Goal: Find specific page/section: Find specific page/section

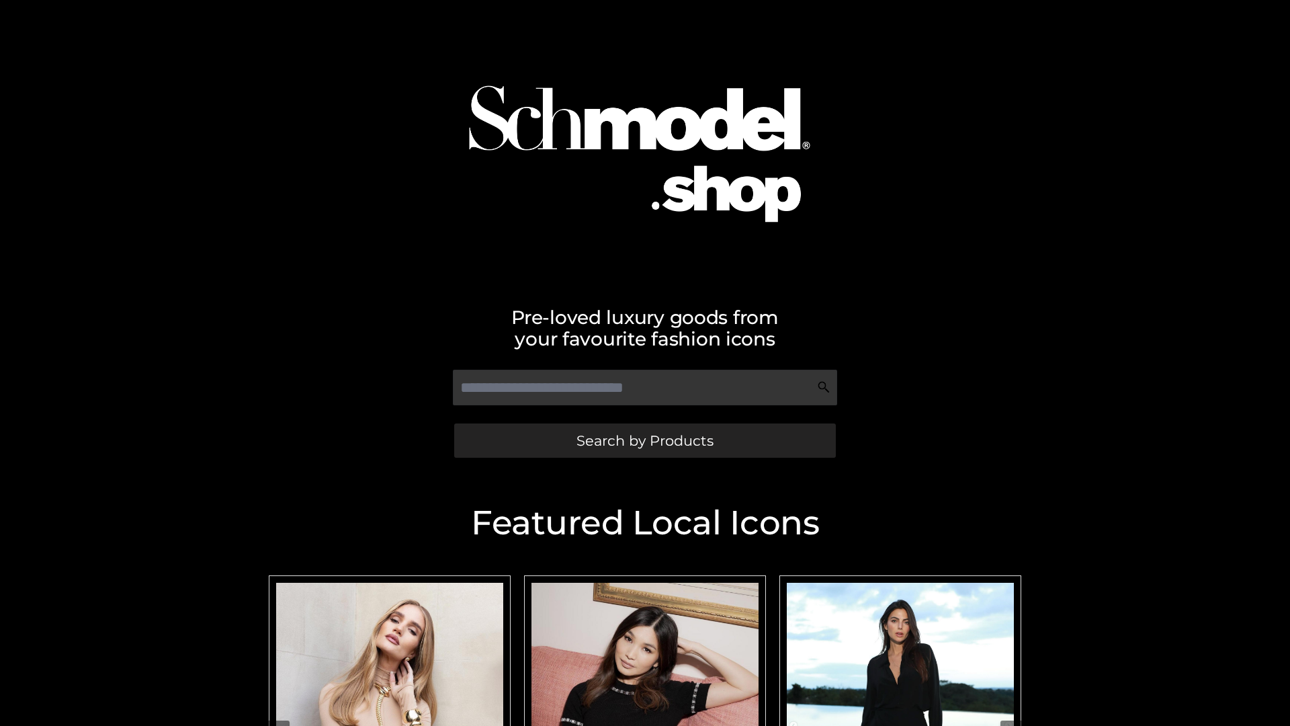
click at [644, 440] on span "Search by Products" at bounding box center [645, 440] width 137 height 14
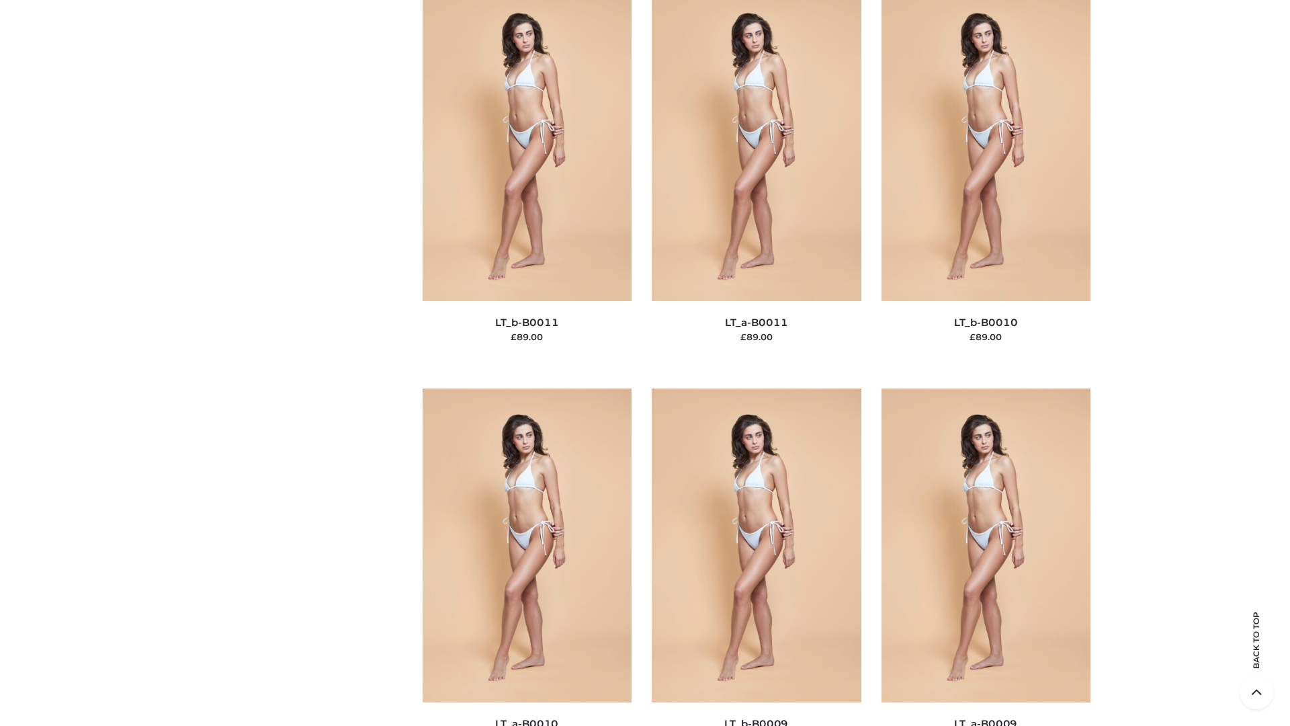
scroll to position [6035, 0]
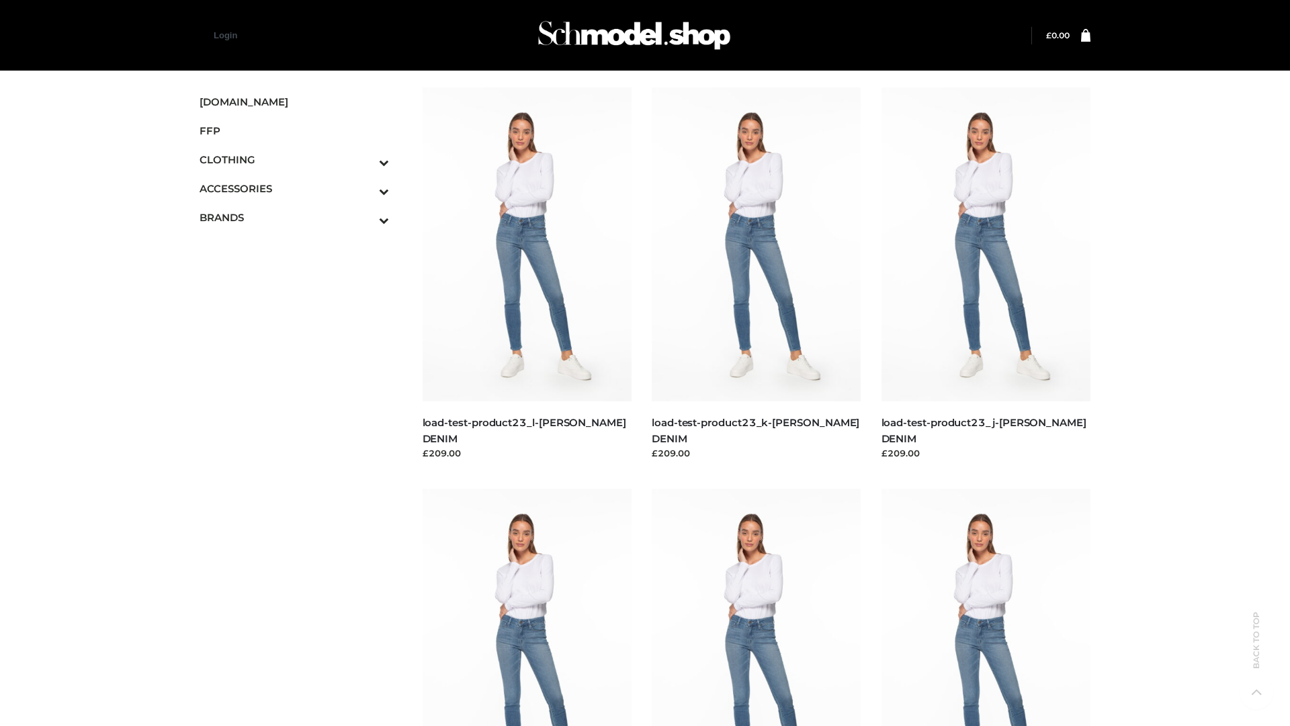
scroll to position [1179, 0]
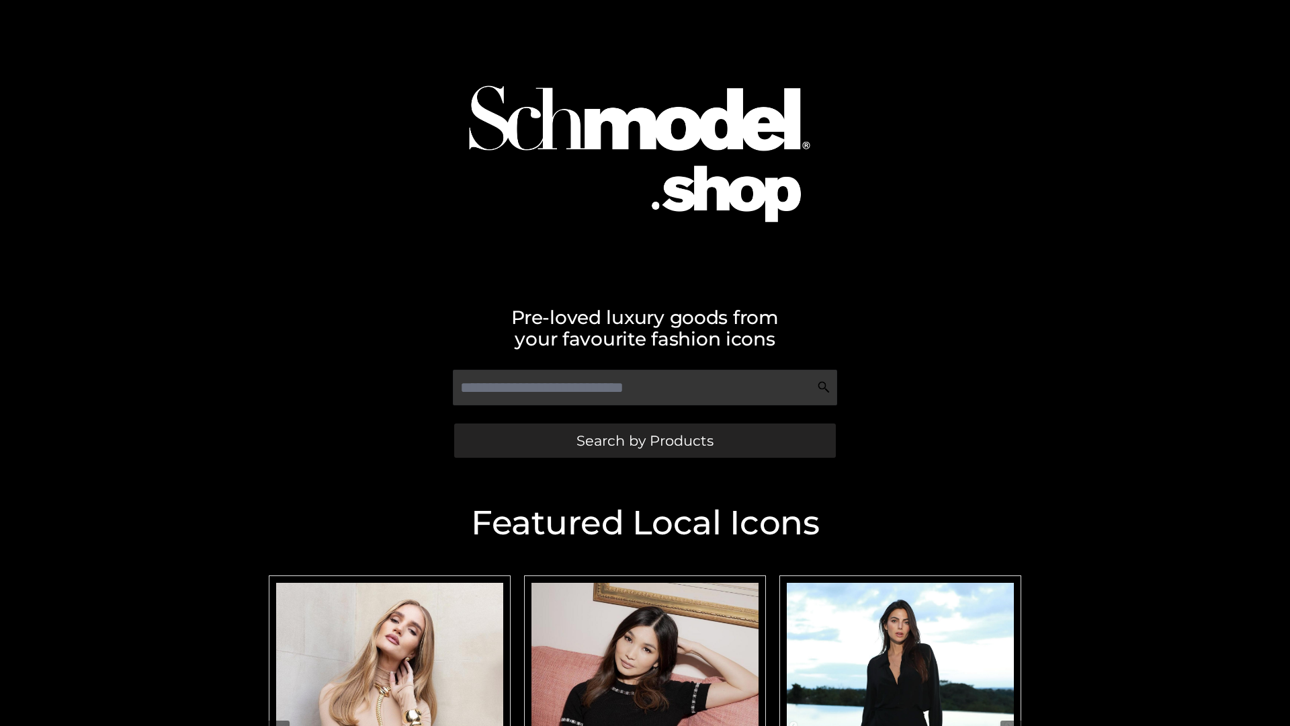
click at [644, 440] on span "Search by Products" at bounding box center [645, 440] width 137 height 14
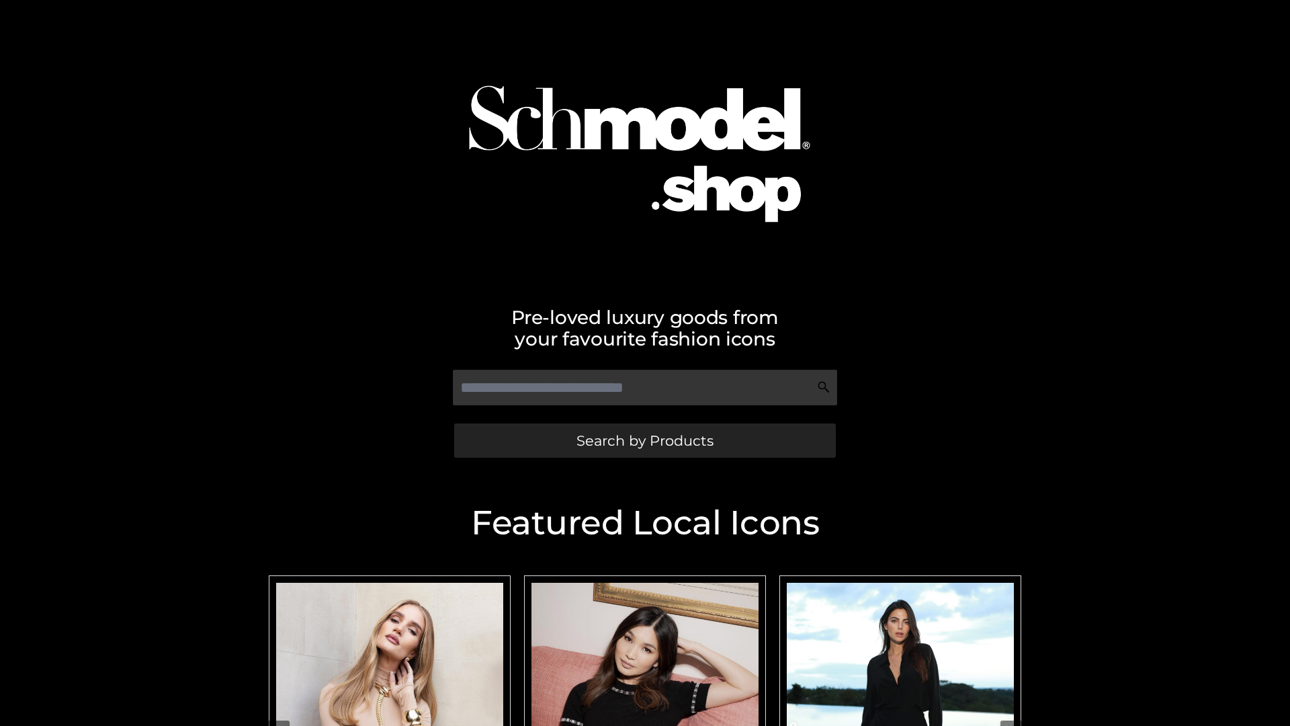
click at [644, 440] on span "Search by Products" at bounding box center [645, 440] width 137 height 14
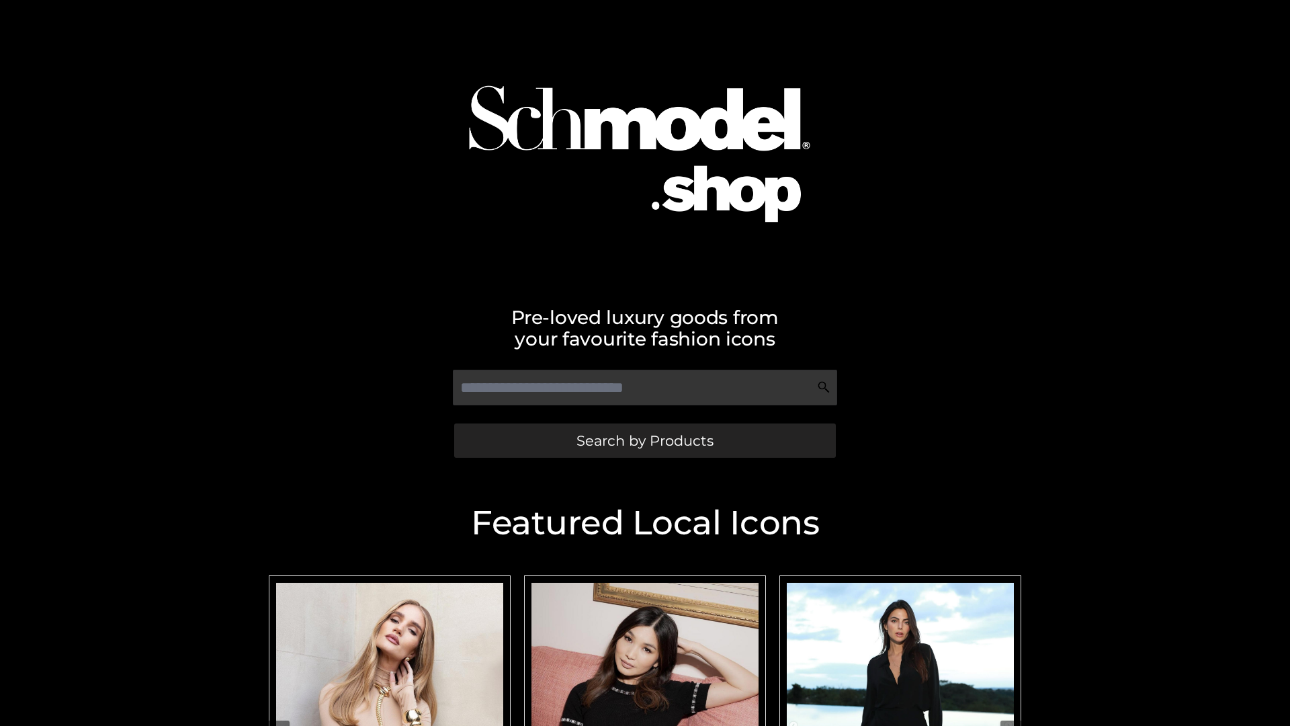
click at [644, 440] on span "Search by Products" at bounding box center [645, 440] width 137 height 14
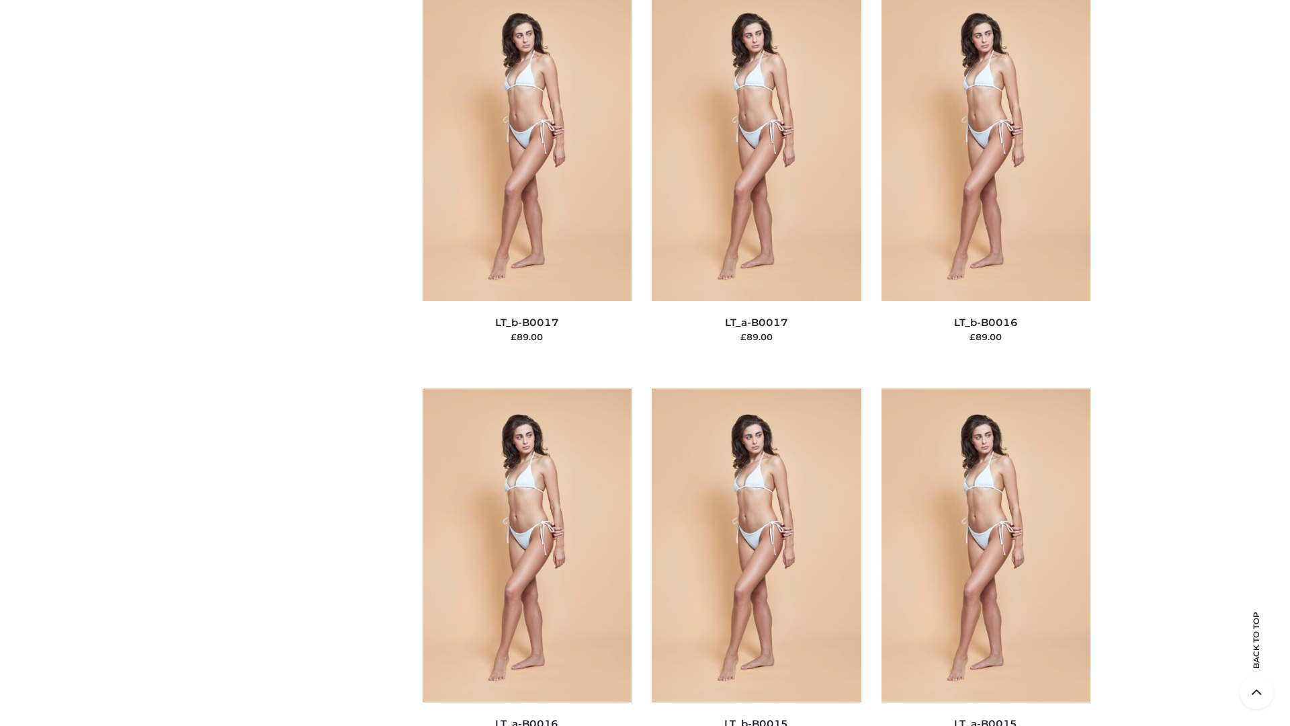
scroll to position [4416, 0]
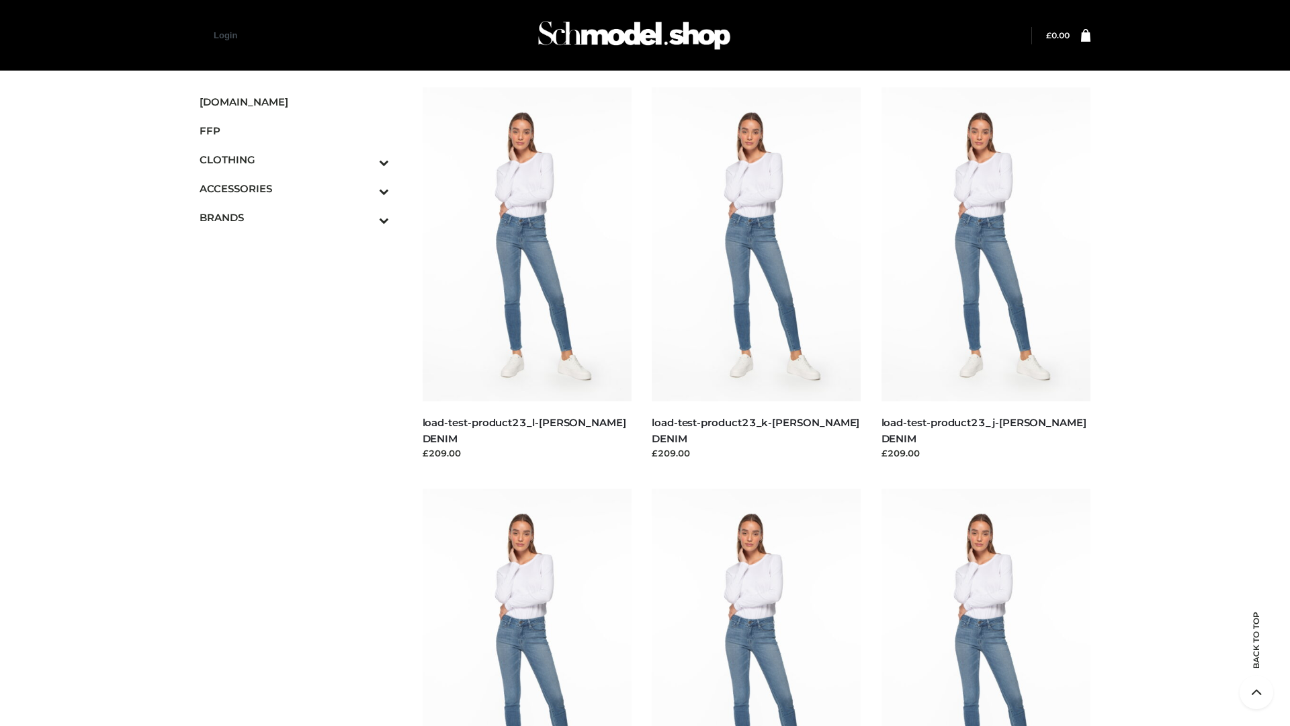
scroll to position [1179, 0]
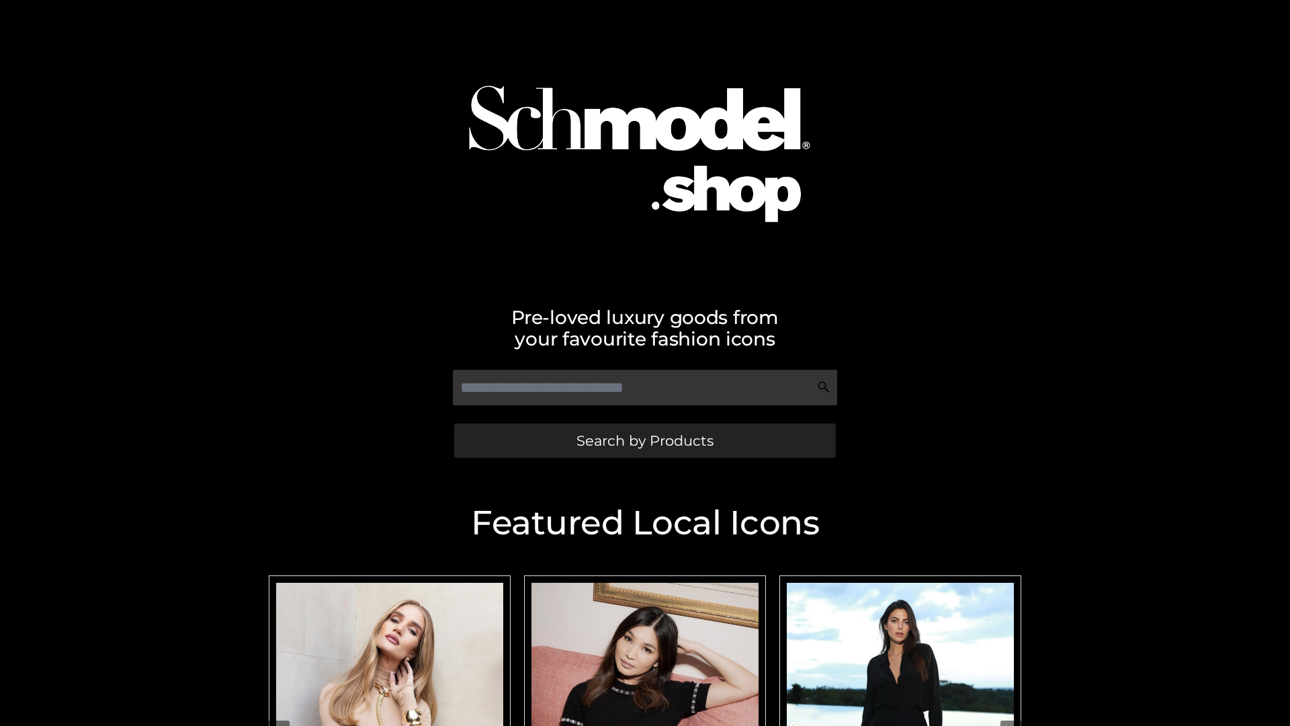
click at [644, 440] on span "Search by Products" at bounding box center [645, 440] width 137 height 14
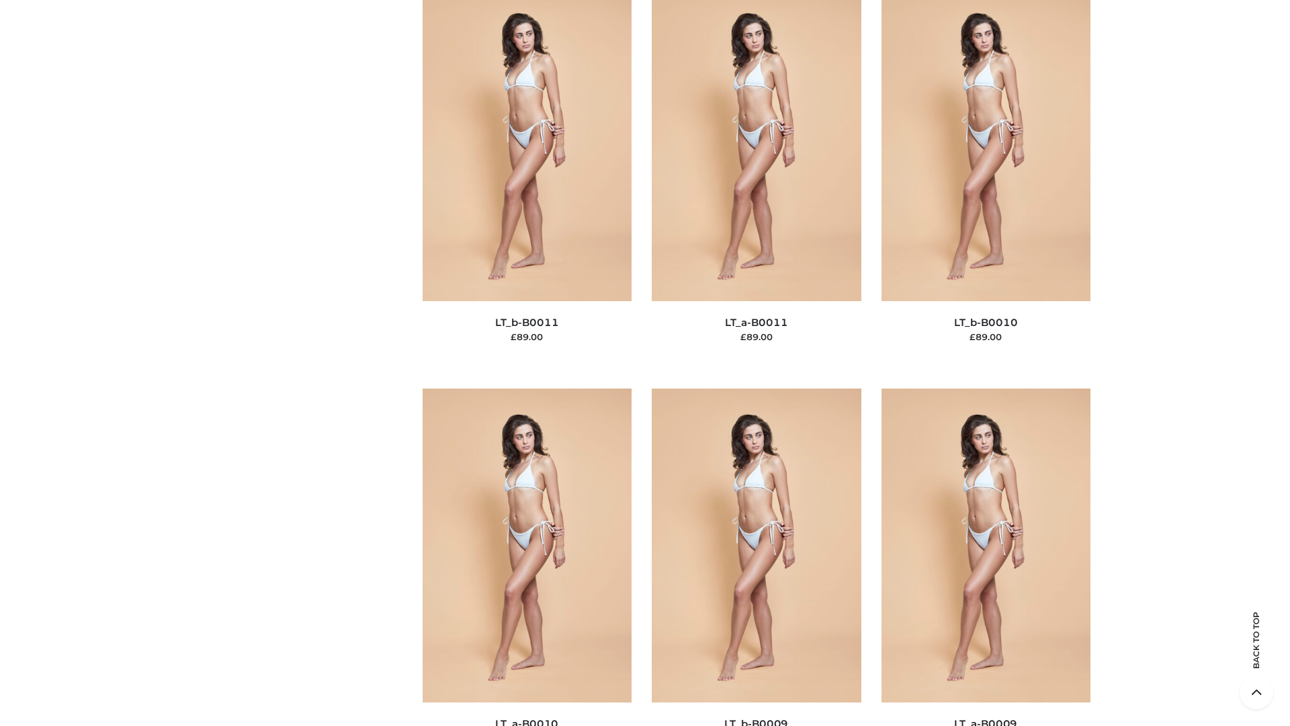
scroll to position [6035, 0]
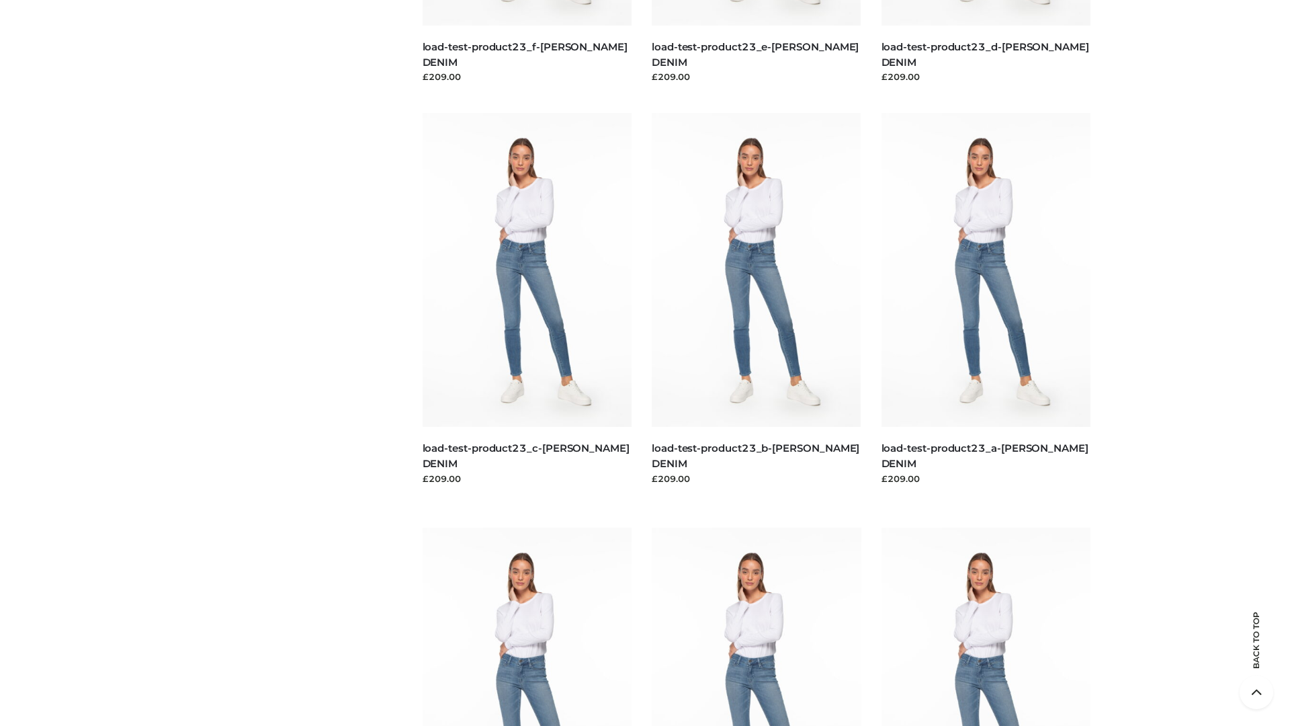
scroll to position [1179, 0]
